Goal: Browse casually

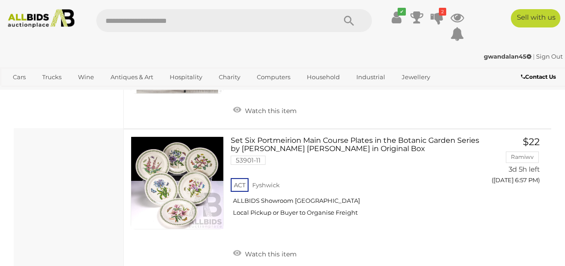
scroll to position [648, 0]
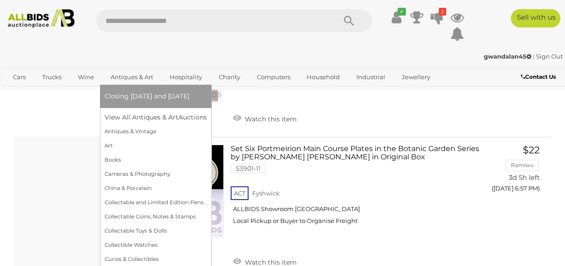
click at [147, 76] on link "Antiques & Art" at bounding box center [132, 77] width 55 height 15
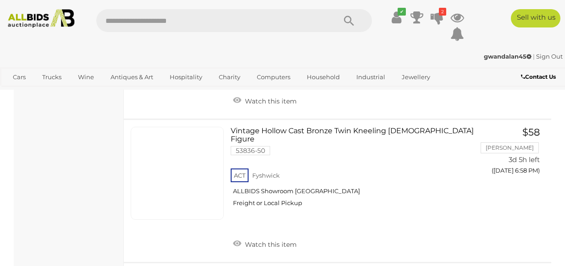
scroll to position [963, 0]
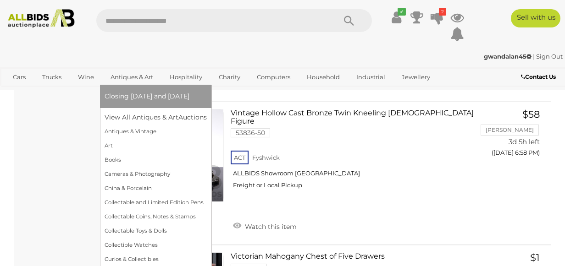
click at [108, 82] on link "Antiques & Art" at bounding box center [132, 77] width 55 height 15
click at [113, 77] on link "Antiques & Art" at bounding box center [132, 77] width 55 height 15
click at [126, 74] on link "Antiques & Art" at bounding box center [132, 77] width 55 height 15
click at [129, 75] on link "Antiques & Art" at bounding box center [132, 77] width 55 height 15
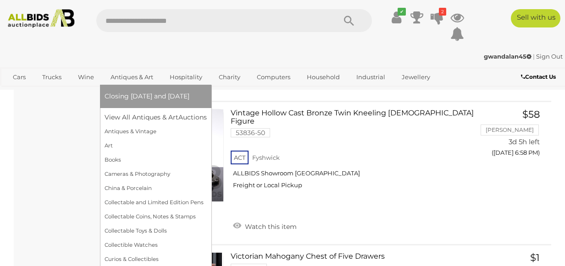
click at [129, 75] on link "Antiques & Art" at bounding box center [132, 77] width 55 height 15
click at [131, 74] on link "Antiques & Art" at bounding box center [132, 77] width 55 height 15
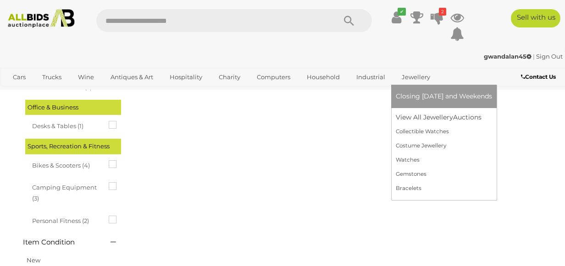
scroll to position [803, 0]
